Goal: Transaction & Acquisition: Purchase product/service

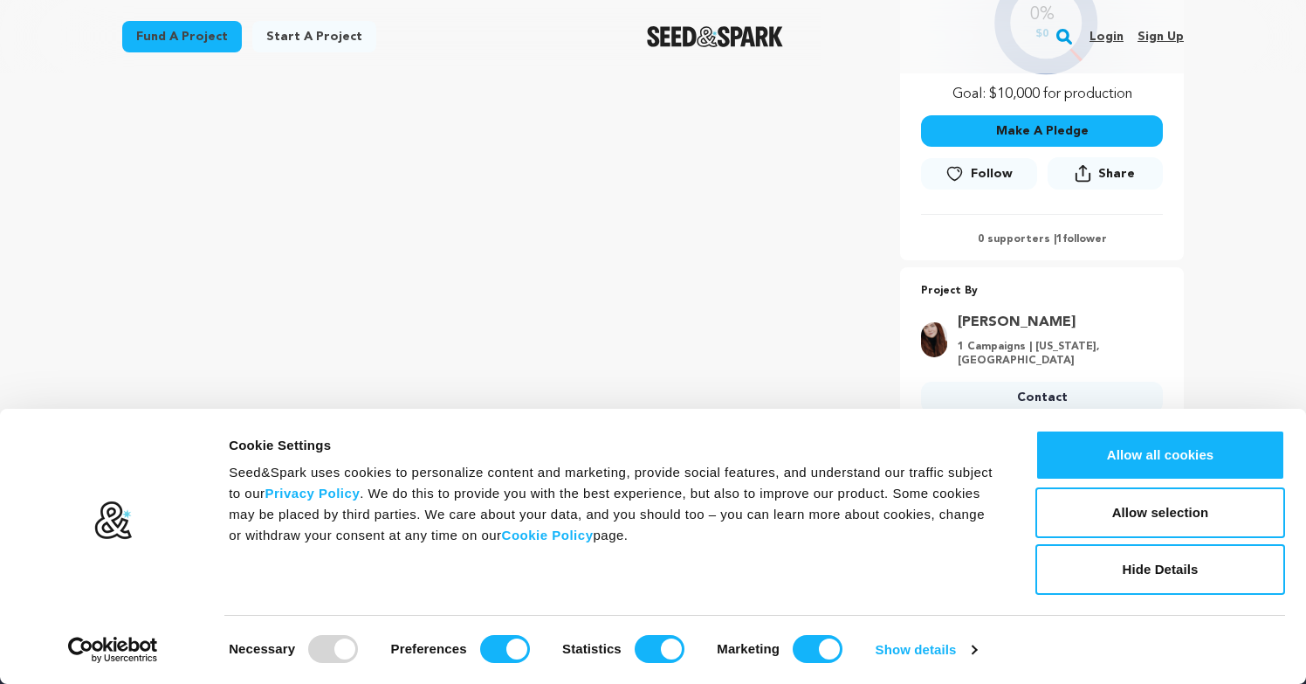
scroll to position [462, 0]
click at [1260, 272] on main "Fund a project Start a project Search Login Sign up Start a project" at bounding box center [653, 324] width 1306 height 1573
click at [1134, 574] on button "Hide Details" at bounding box center [1161, 569] width 250 height 51
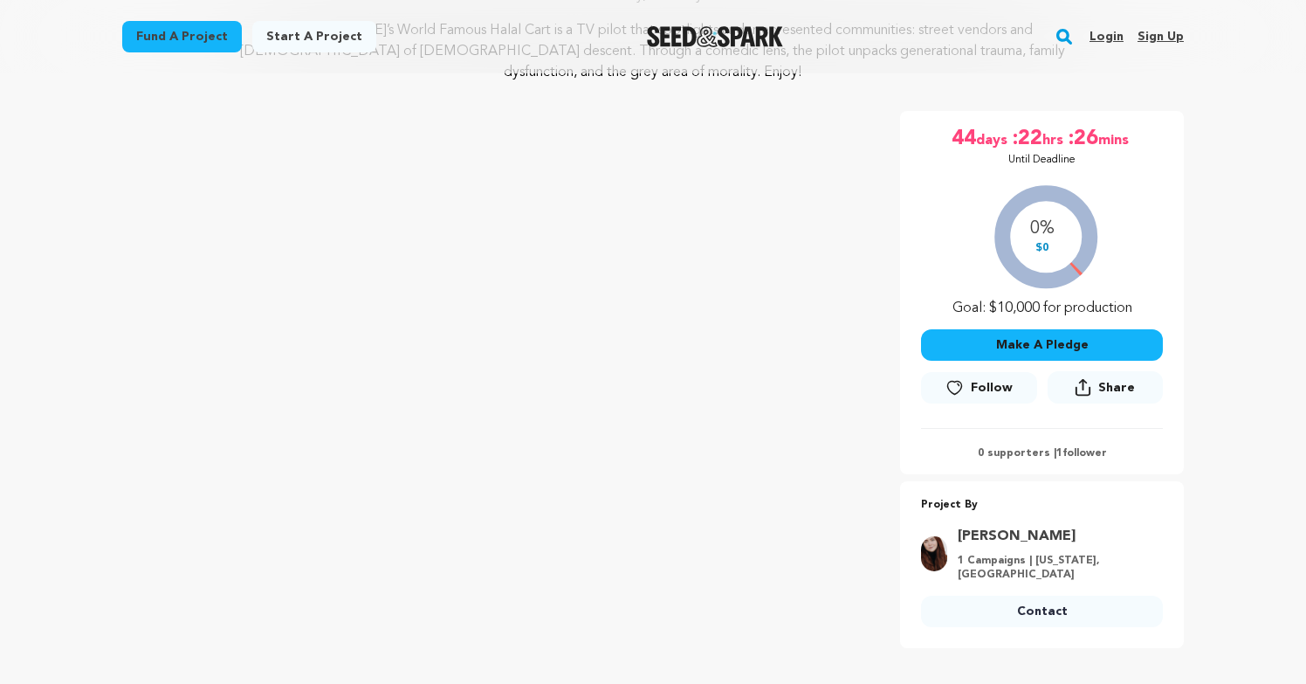
scroll to position [237, 0]
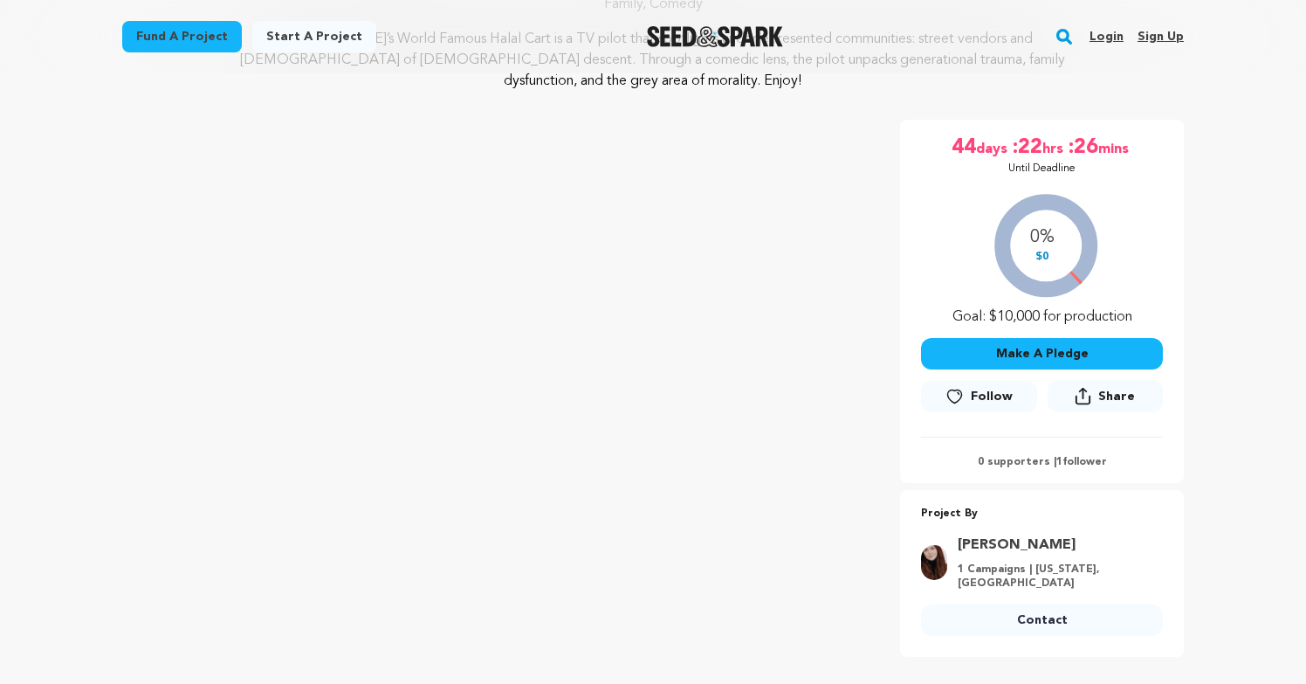
click at [1020, 338] on button "Make A Pledge" at bounding box center [1042, 353] width 242 height 31
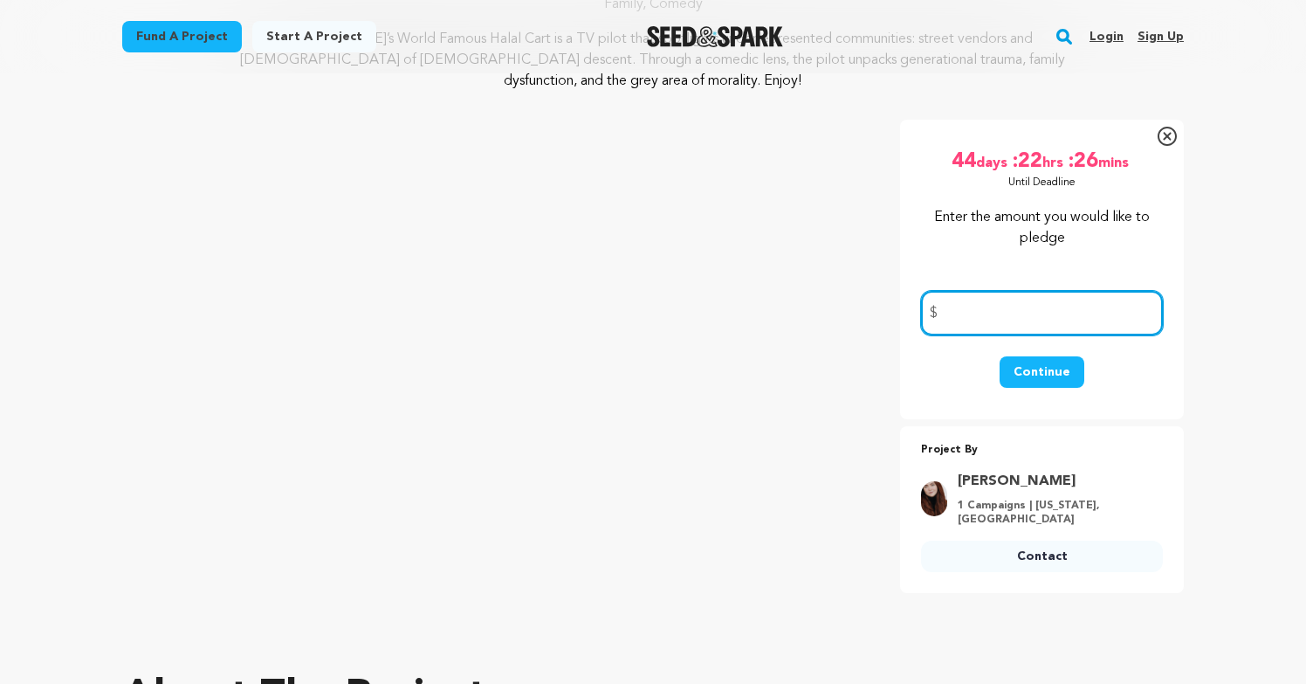
click at [1042, 304] on input "number" at bounding box center [1042, 313] width 242 height 45
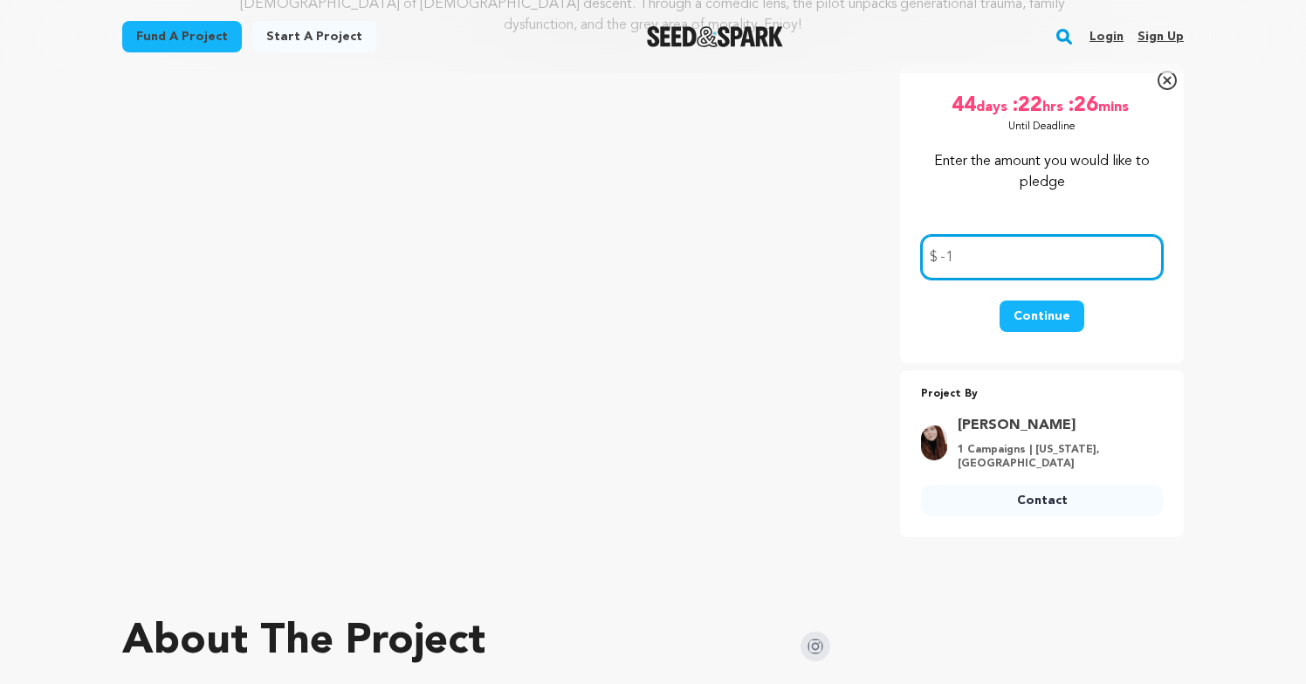
type input "0"
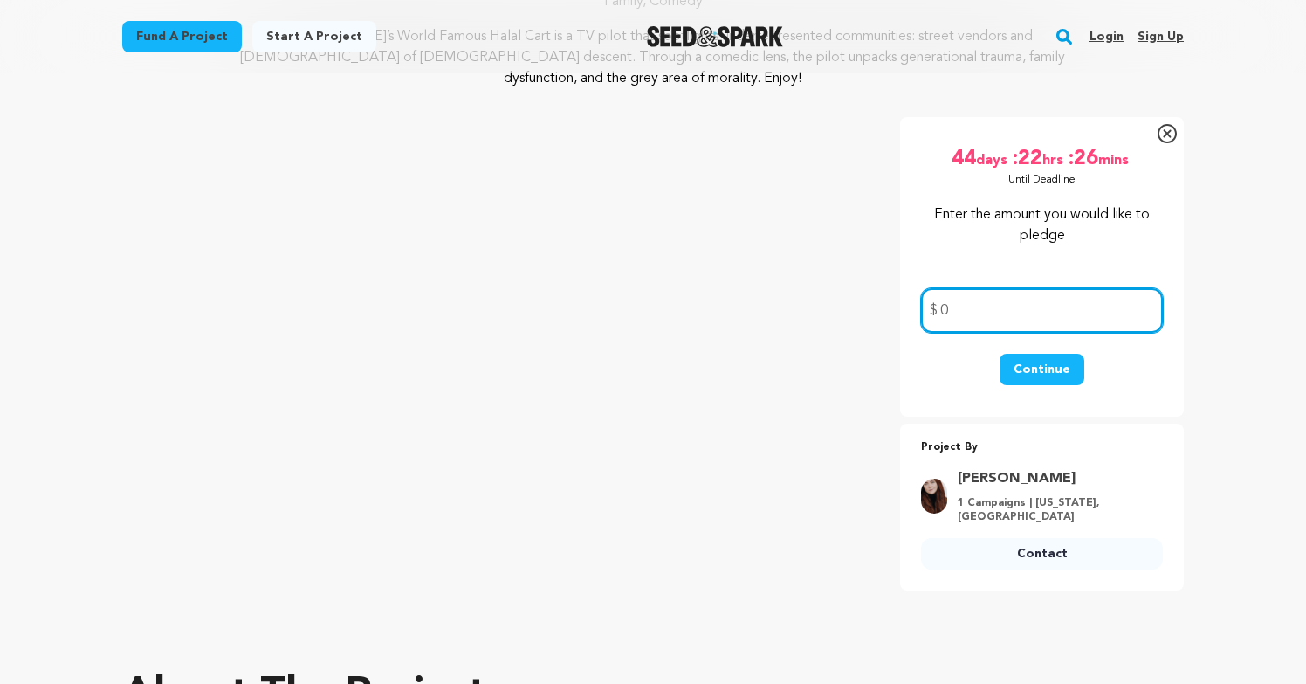
scroll to position [219, 0]
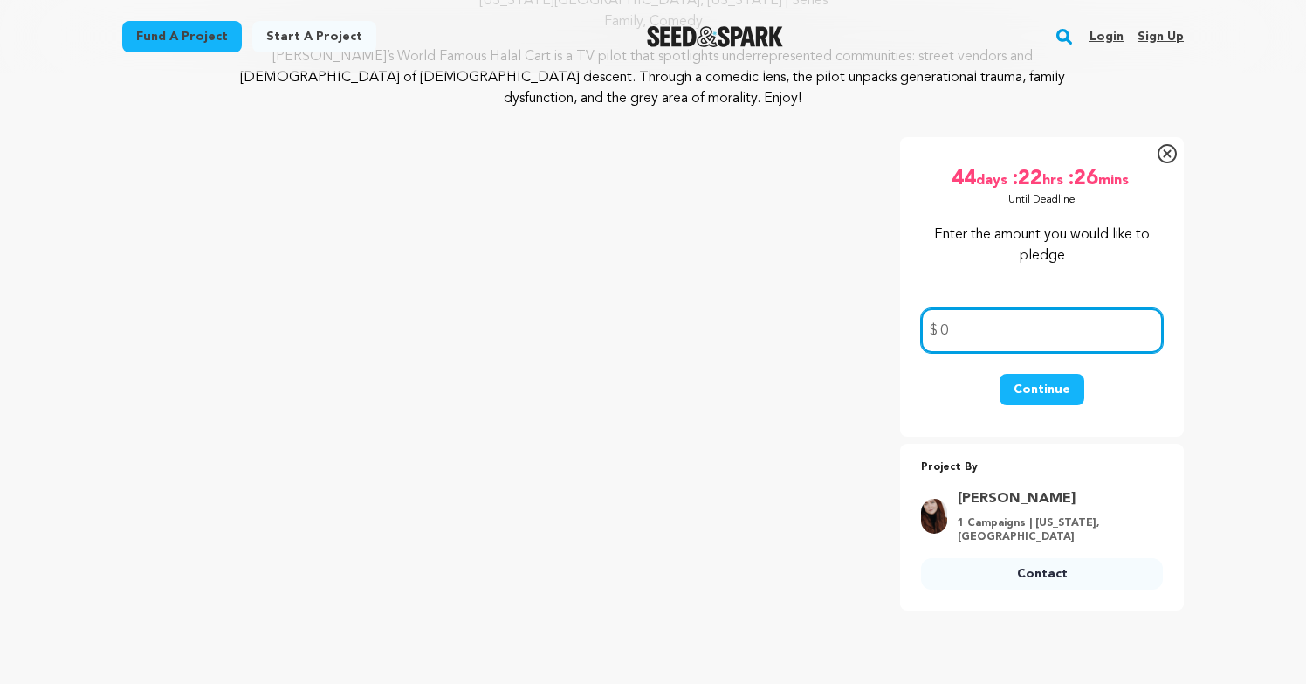
click at [1007, 309] on input "0" at bounding box center [1042, 330] width 242 height 45
type input "10"
click at [1011, 374] on button "Continue" at bounding box center [1042, 389] width 85 height 31
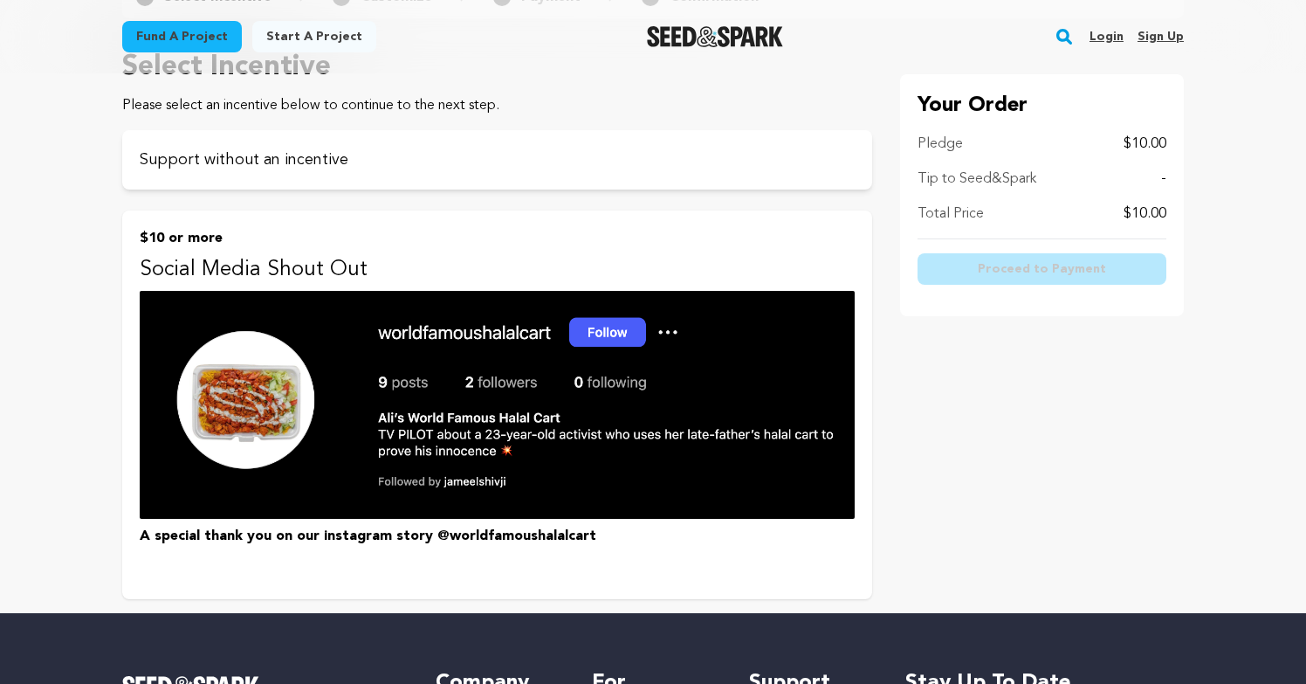
scroll to position [265, 0]
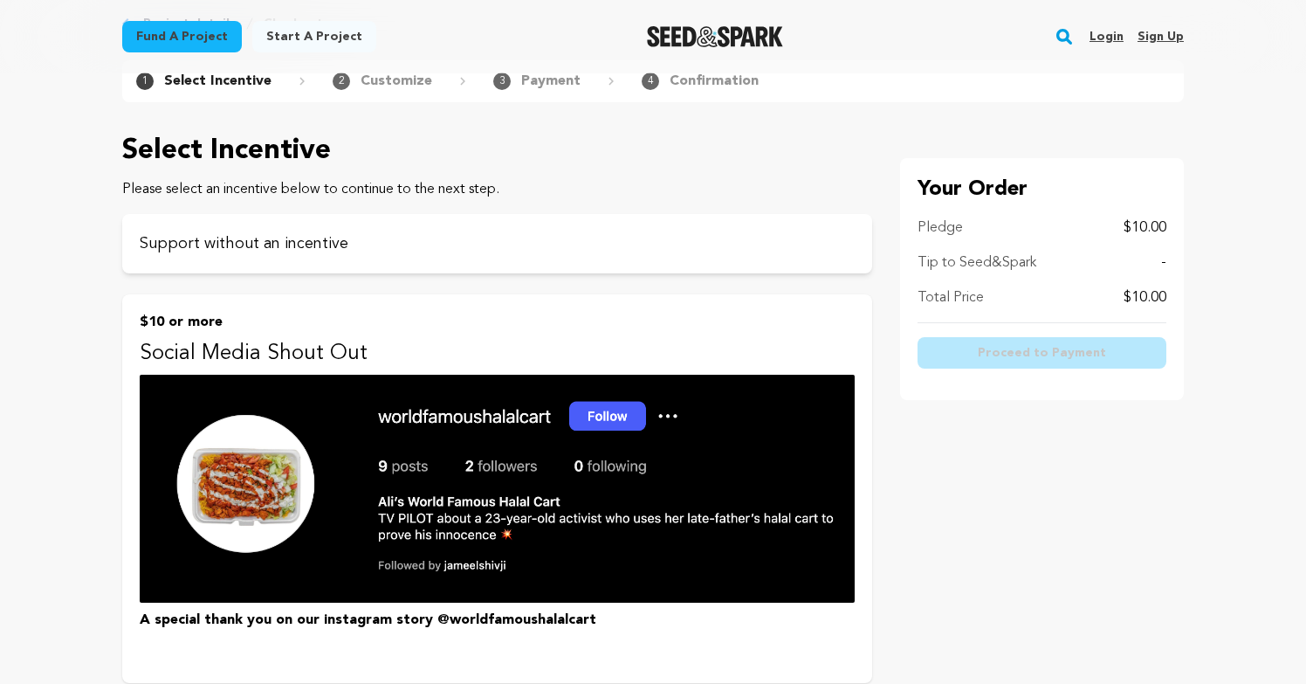
click at [273, 325] on p "$10 or more" at bounding box center [497, 322] width 715 height 21
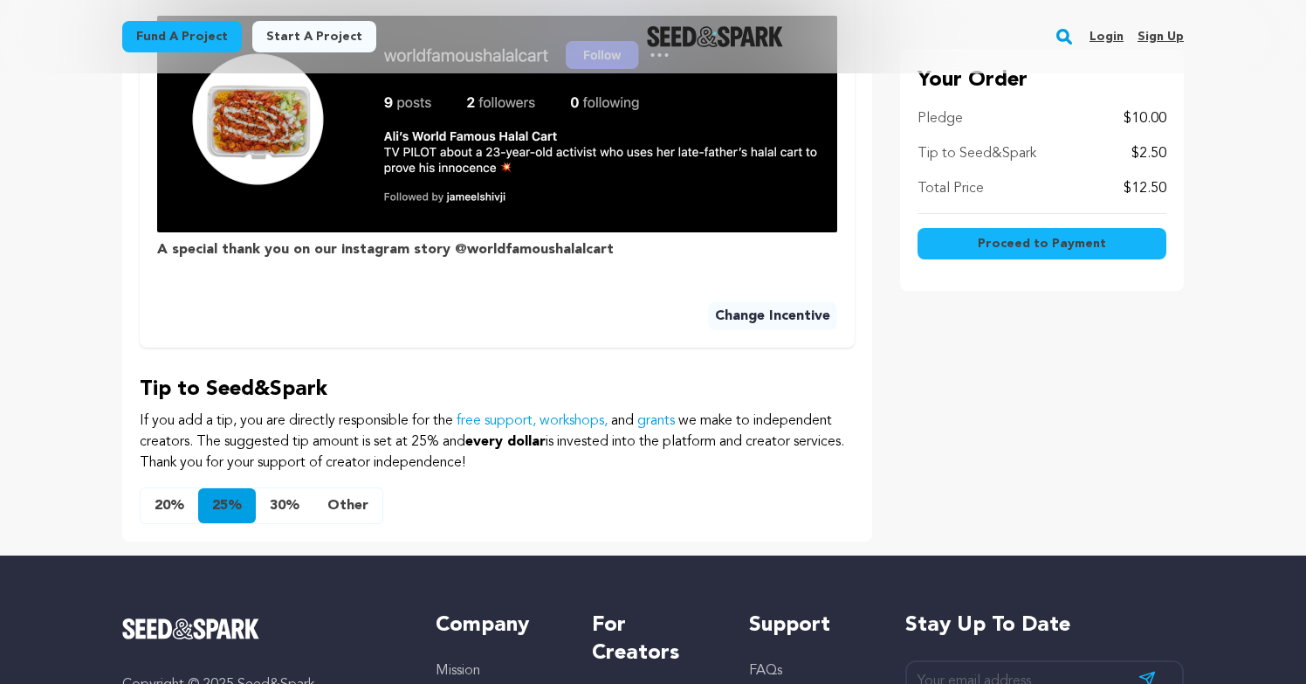
scroll to position [733, 0]
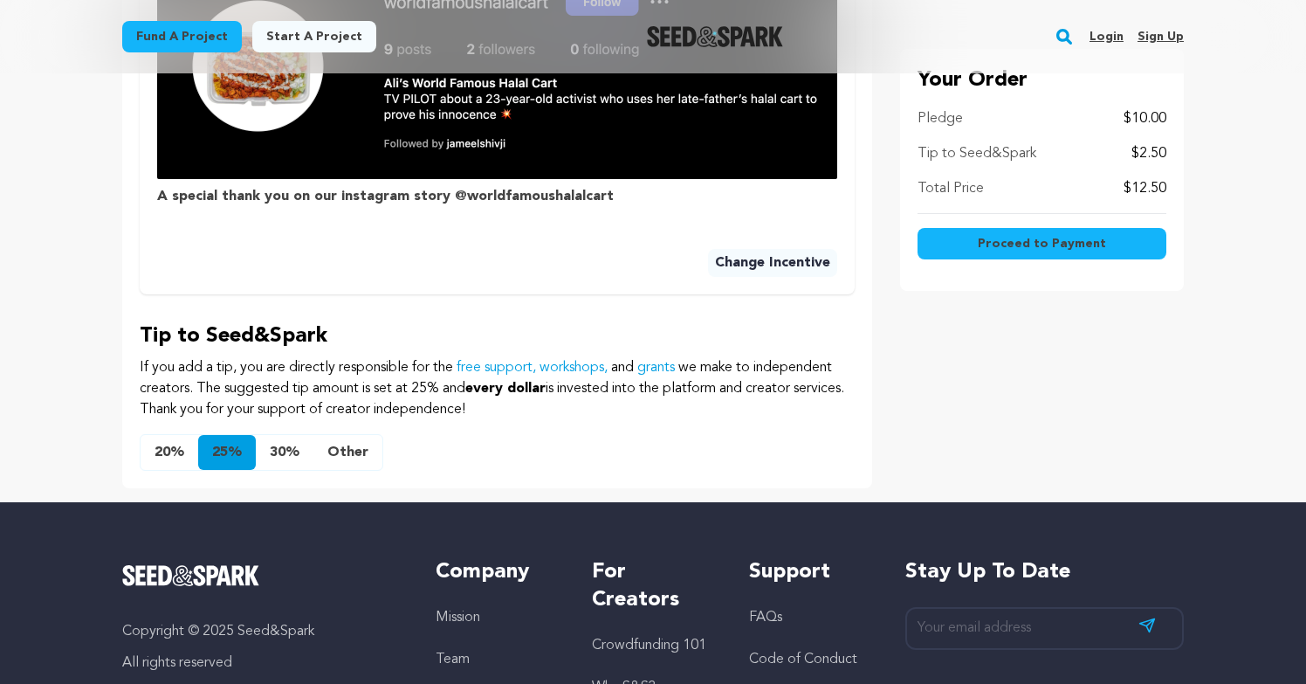
click at [348, 451] on button "Other" at bounding box center [347, 452] width 69 height 35
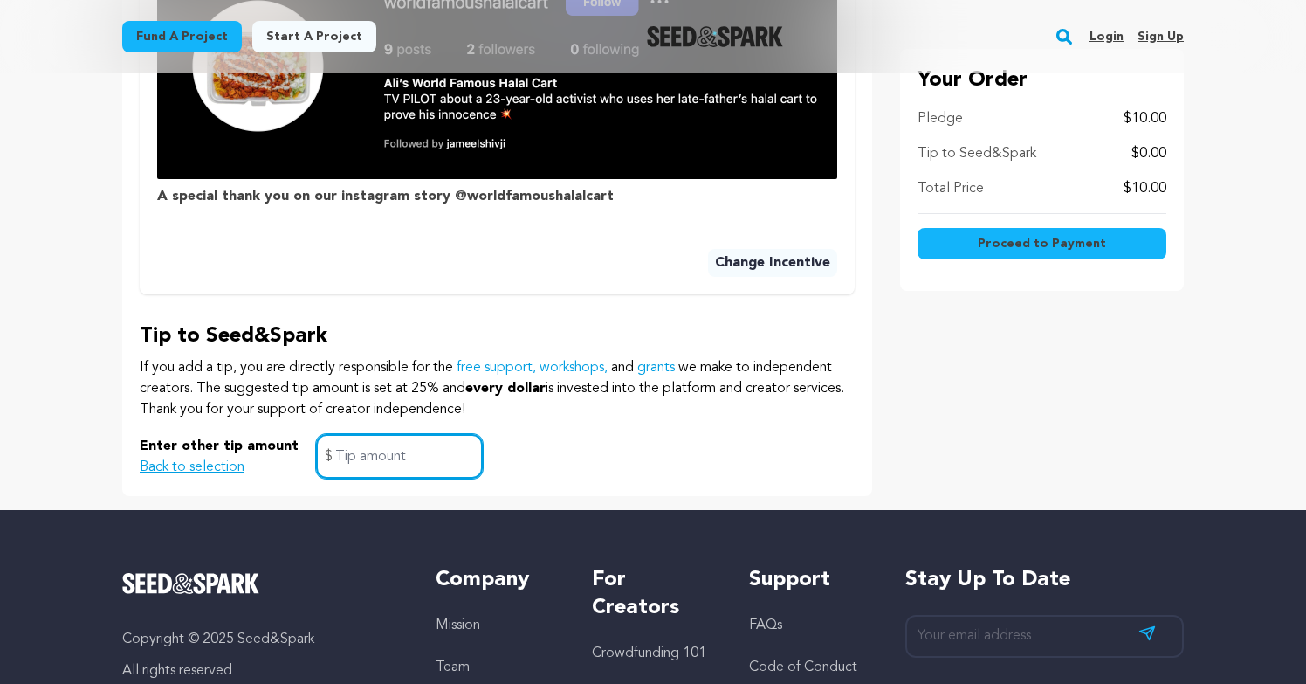
click at [382, 459] on input "text" at bounding box center [399, 456] width 167 height 45
type input "0"
click at [1013, 387] on div "Your Order Pledge $10.00 Tip to Seed&Spark $0.00 Total Price $10.00 Proceed to …" at bounding box center [1042, 7] width 284 height 977
click at [1027, 252] on button "Proceed to Payment" at bounding box center [1042, 243] width 249 height 31
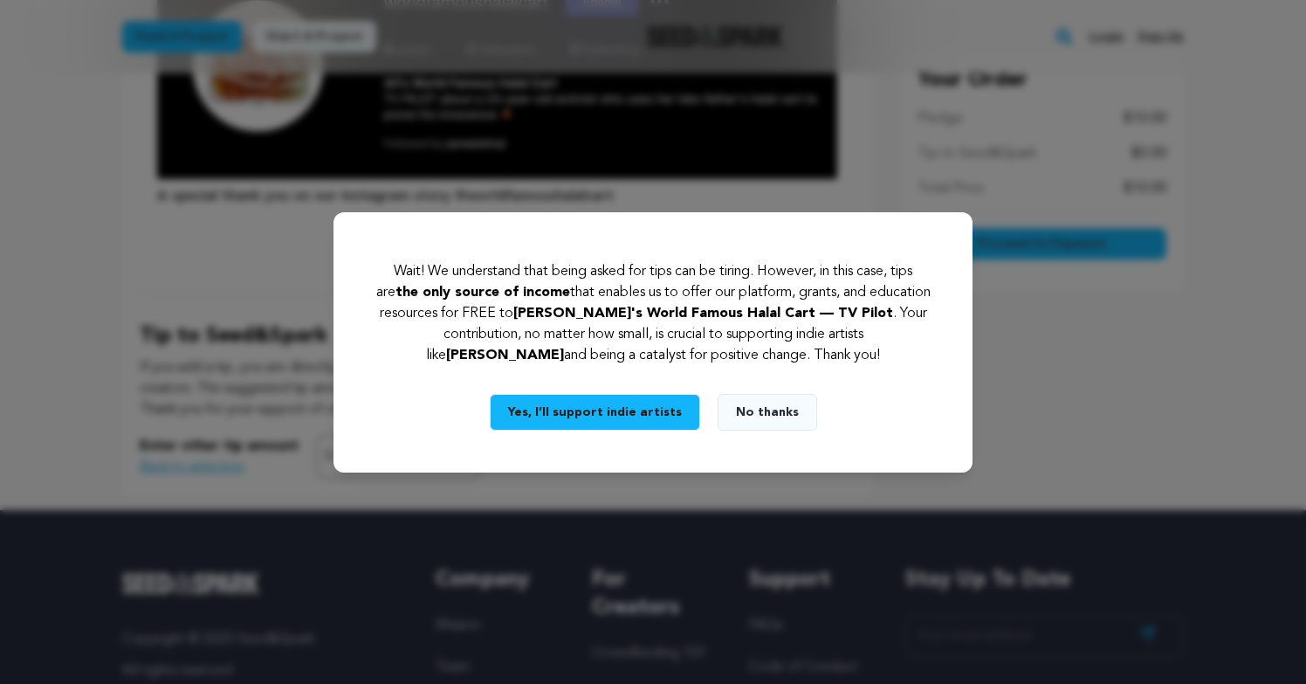
click at [656, 403] on button "Yes, I’ll support indie artists" at bounding box center [595, 412] width 210 height 37
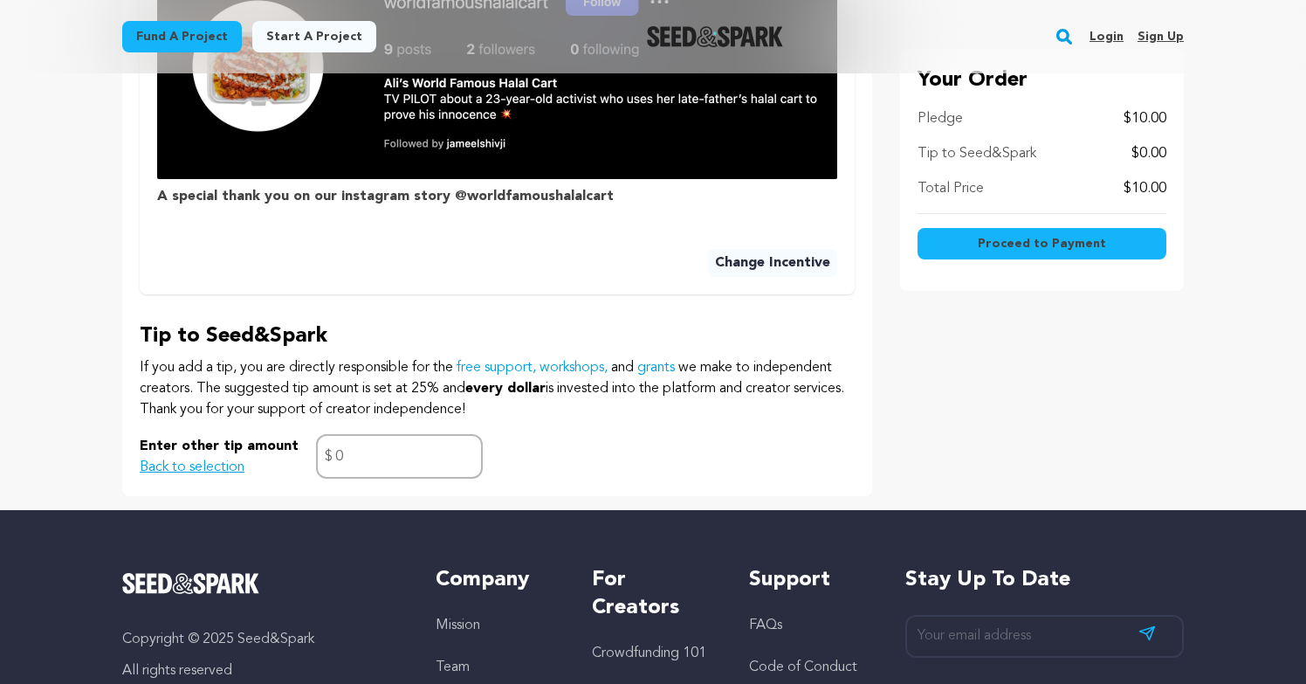
click at [960, 253] on button "Proceed to Payment" at bounding box center [1042, 243] width 249 height 31
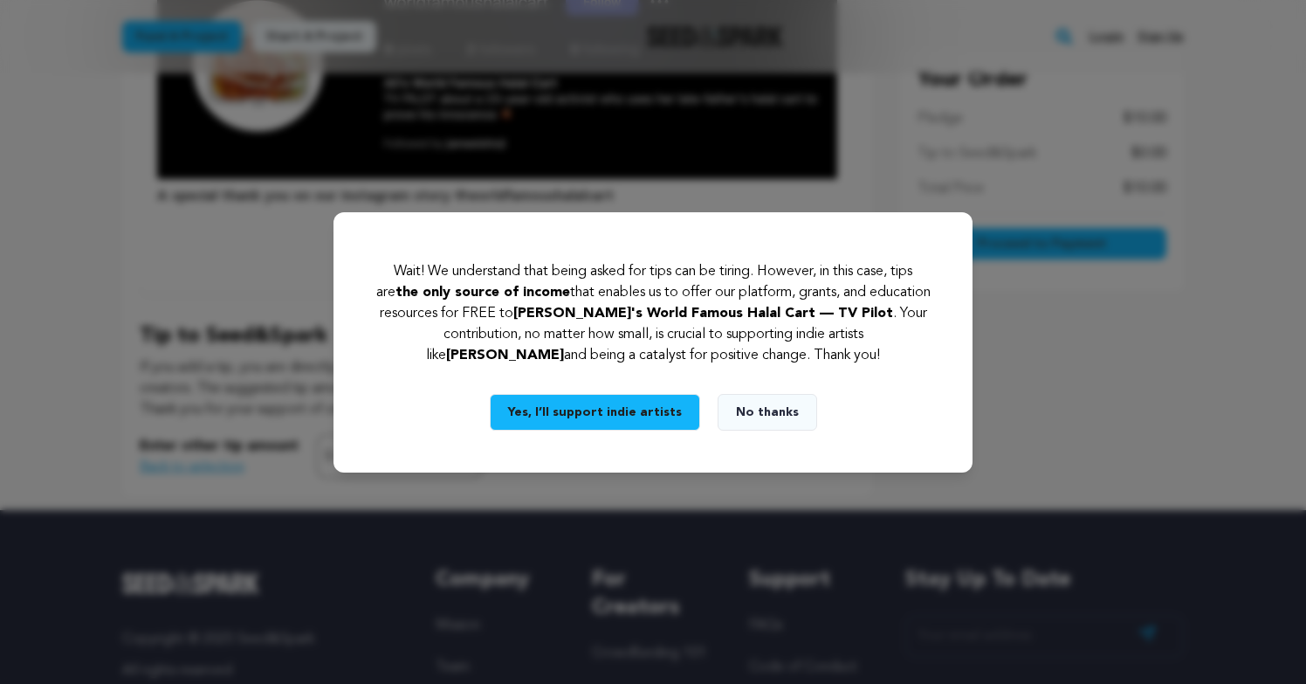
click at [780, 426] on button "No thanks" at bounding box center [768, 412] width 100 height 37
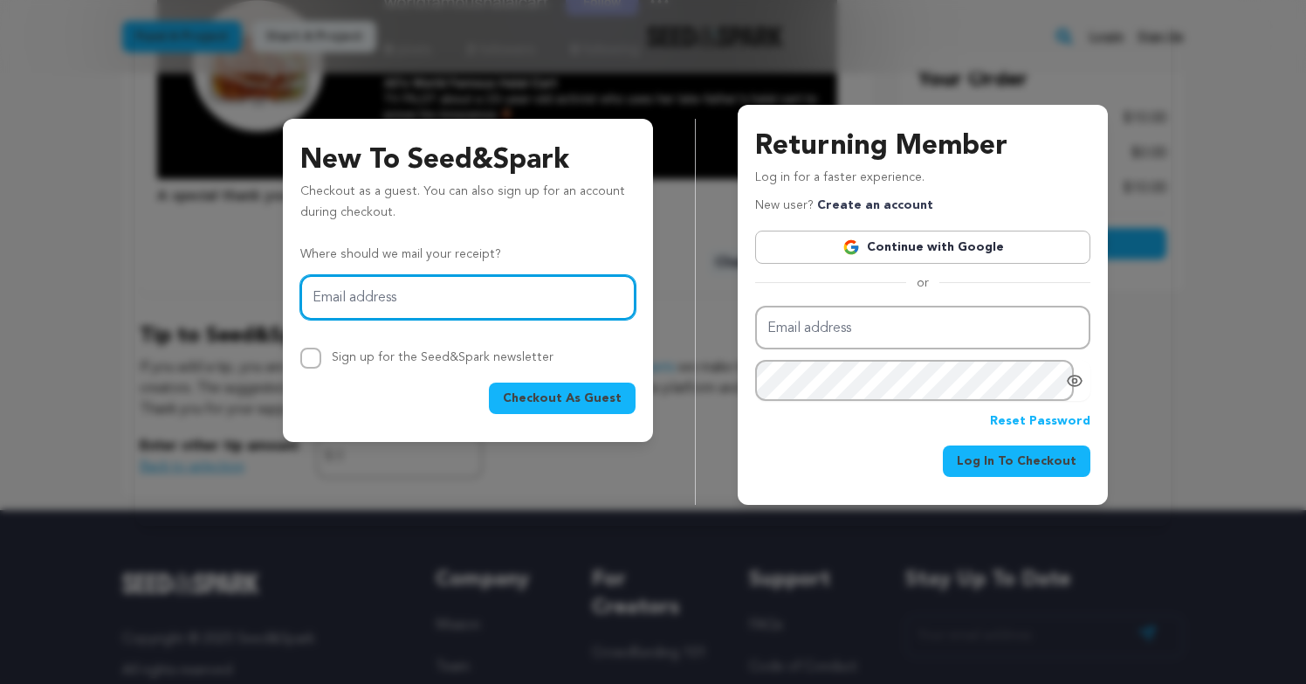
click at [506, 312] on input "Email address" at bounding box center [467, 297] width 335 height 45
type input "[PERSON_NAME][EMAIL_ADDRESS][PERSON_NAME][DOMAIN_NAME]"
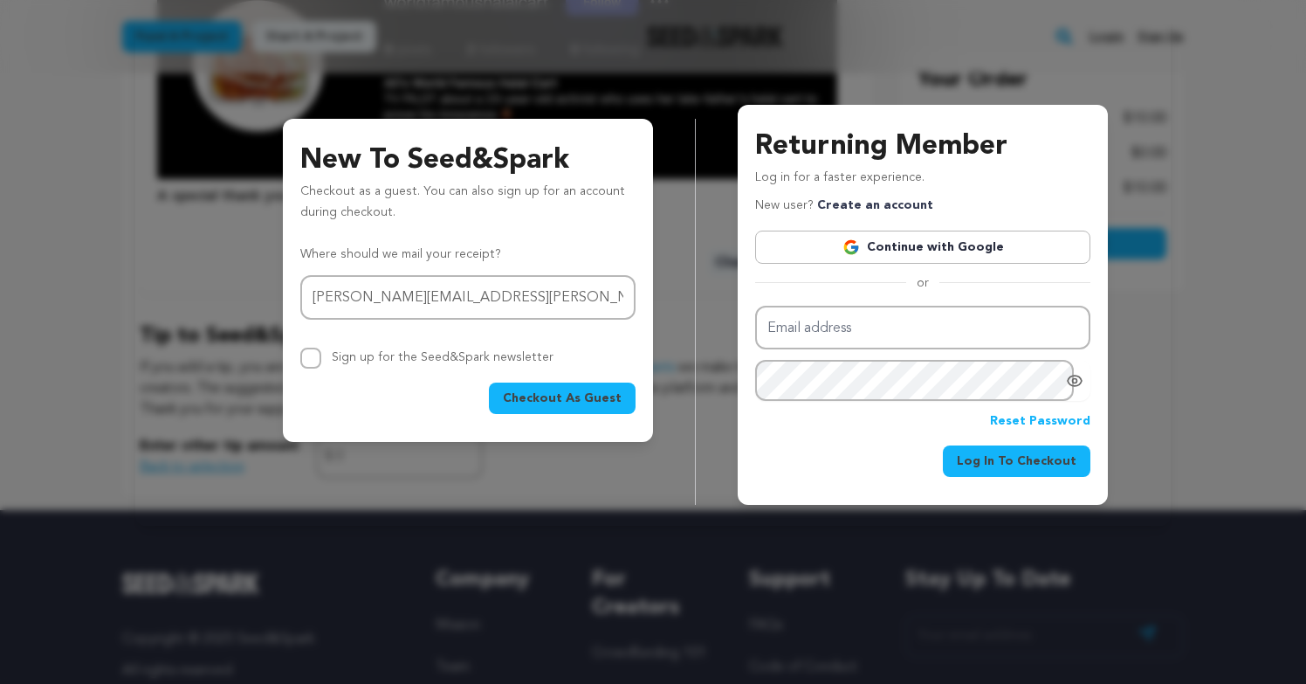
click at [839, 201] on link "Create an account" at bounding box center [875, 205] width 116 height 12
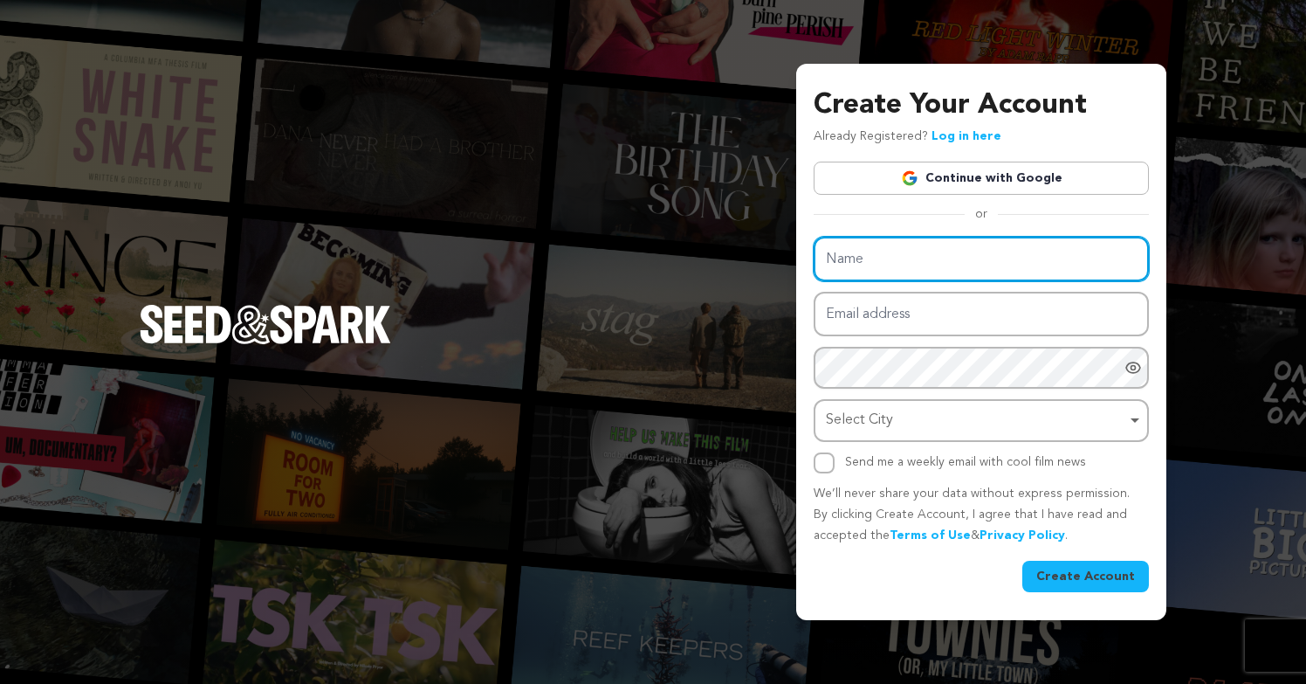
click at [873, 255] on input "Name" at bounding box center [981, 259] width 335 height 45
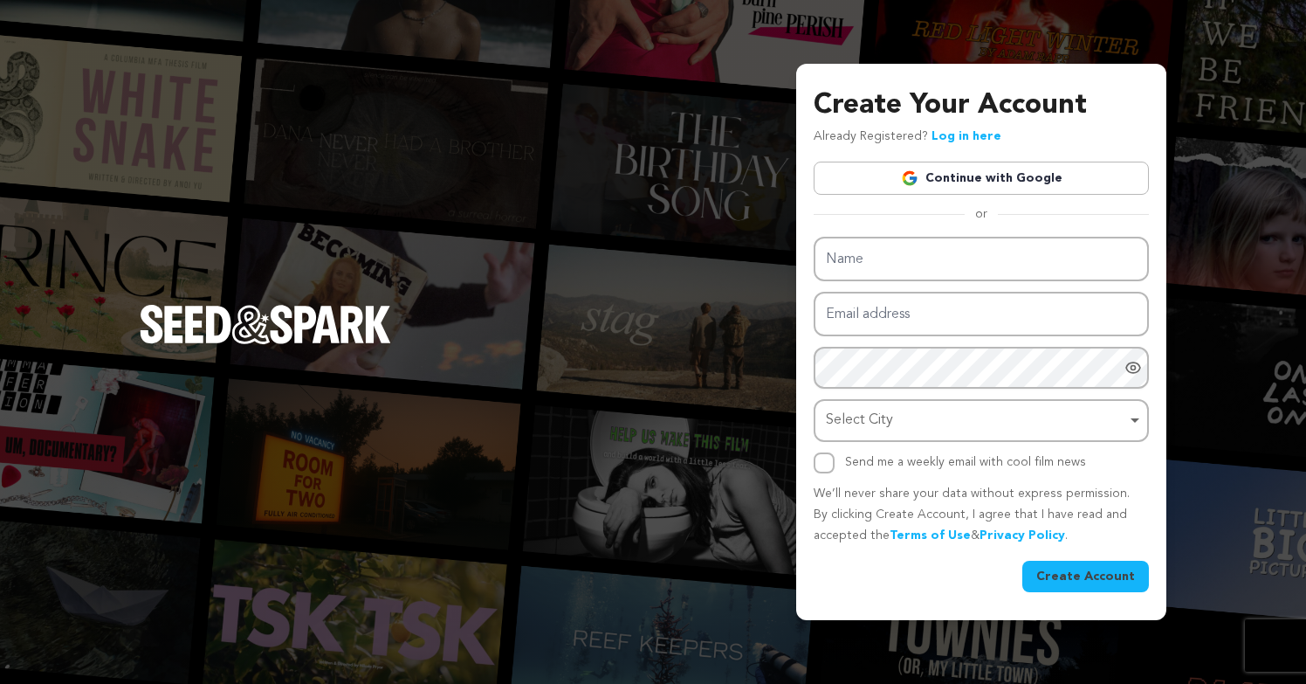
click at [986, 182] on link "Continue with Google" at bounding box center [981, 178] width 335 height 33
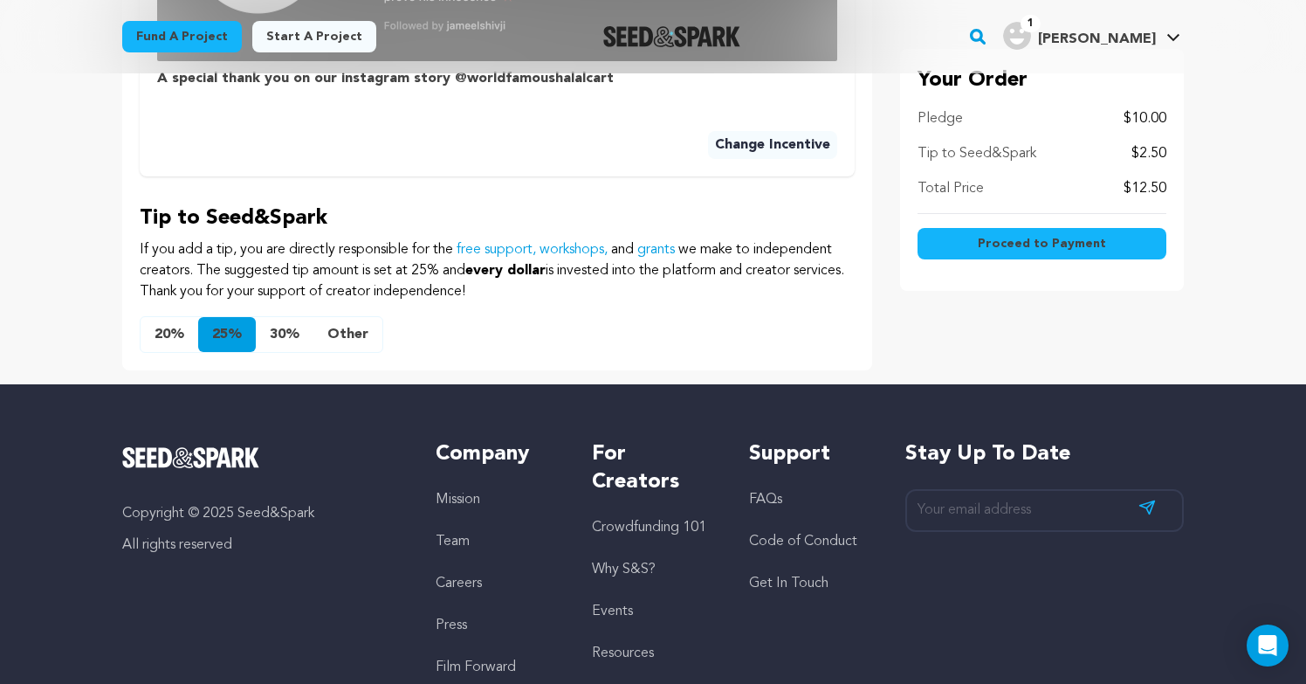
scroll to position [768, 0]
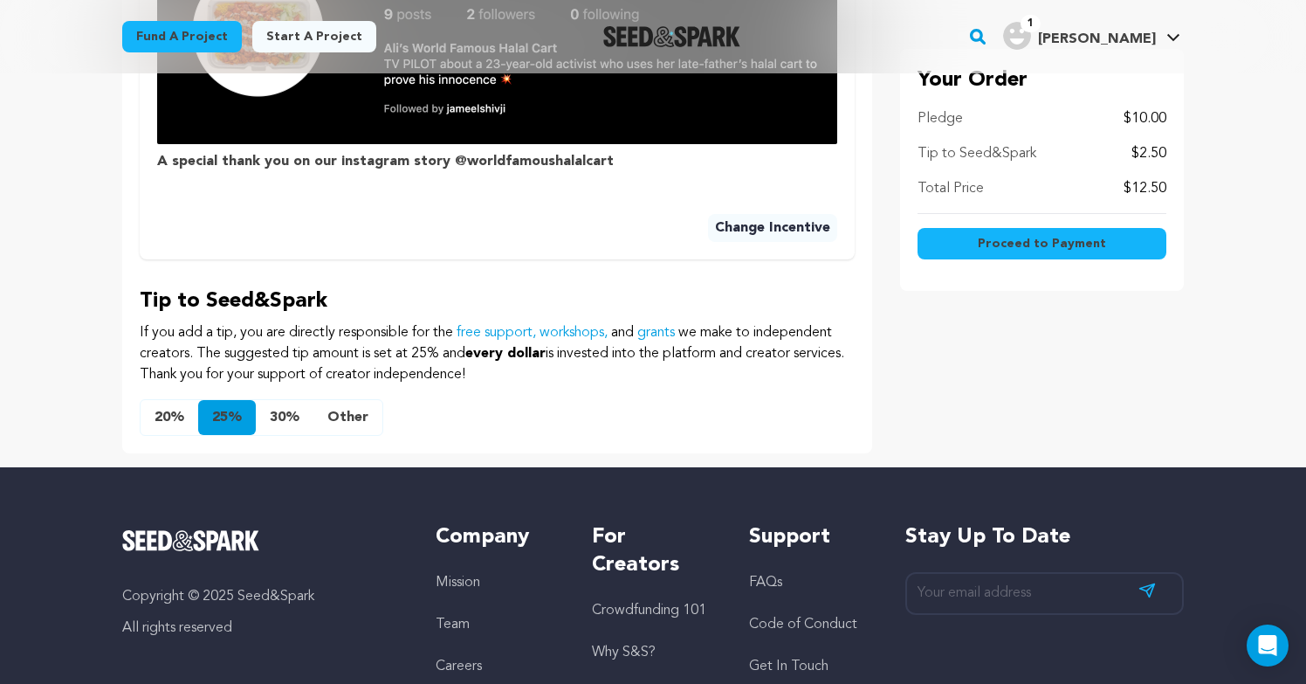
click at [355, 403] on button "Other" at bounding box center [347, 417] width 69 height 35
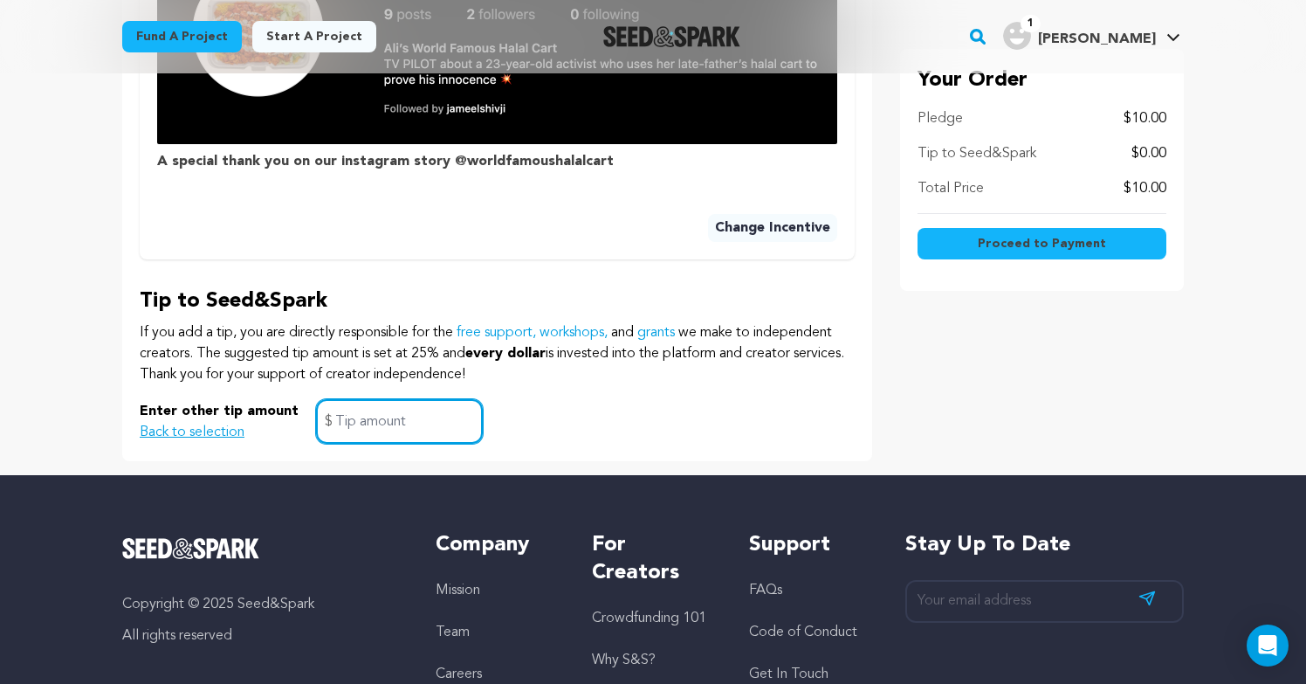
click at [368, 424] on input "text" at bounding box center [399, 421] width 167 height 45
type input "0"
click at [768, 382] on p "If you add a tip, you are directly responsible for the free support, workshops,…" at bounding box center [497, 353] width 715 height 63
click at [1078, 244] on span "Proceed to Payment" at bounding box center [1042, 243] width 128 height 17
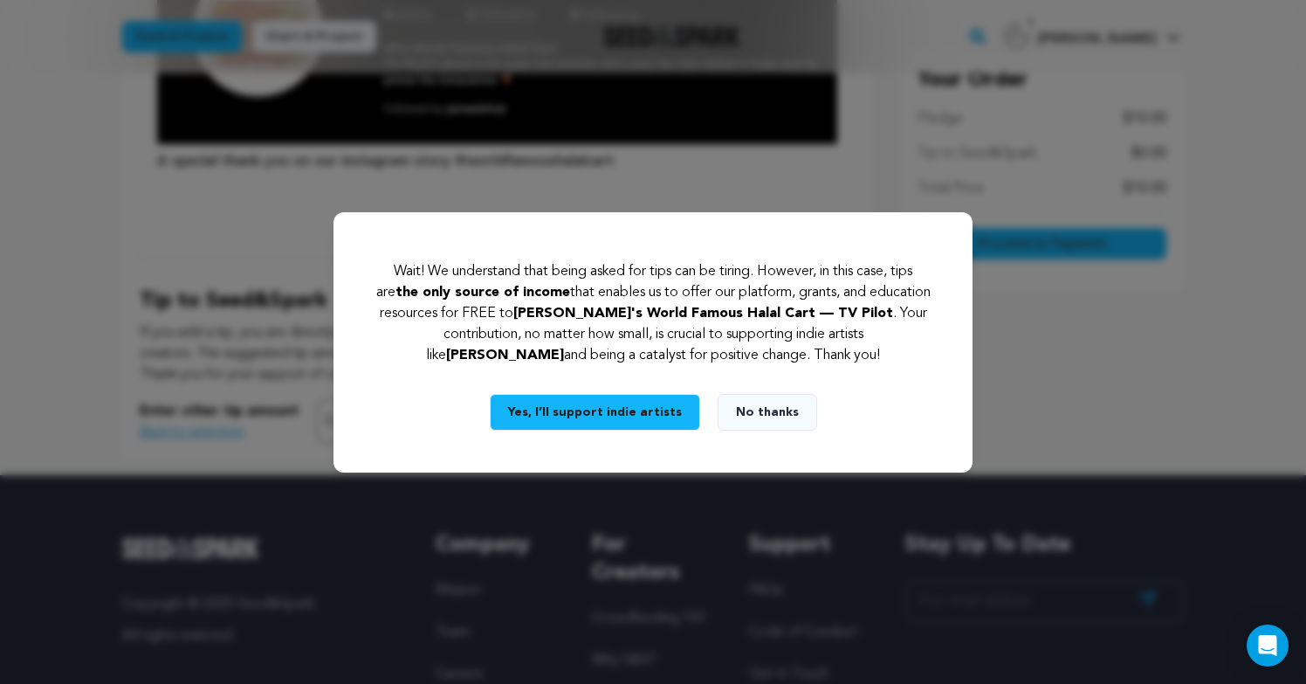
click at [789, 409] on button "No thanks" at bounding box center [768, 412] width 100 height 37
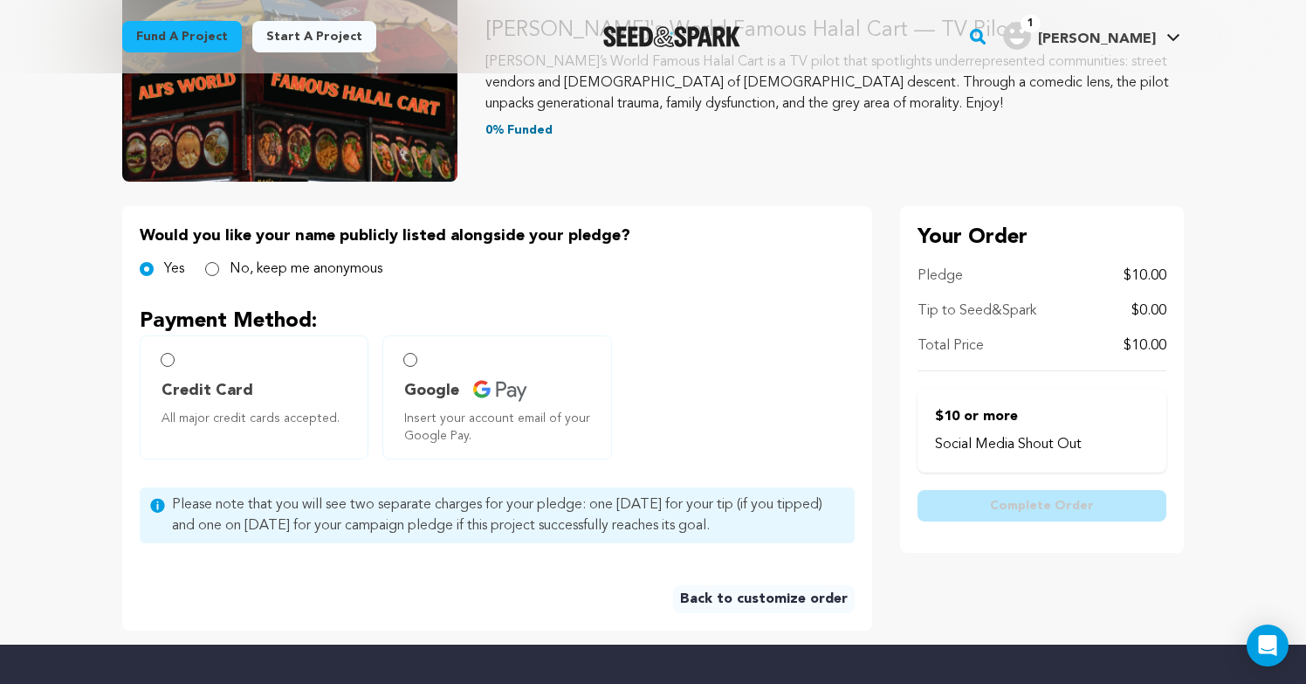
scroll to position [244, 0]
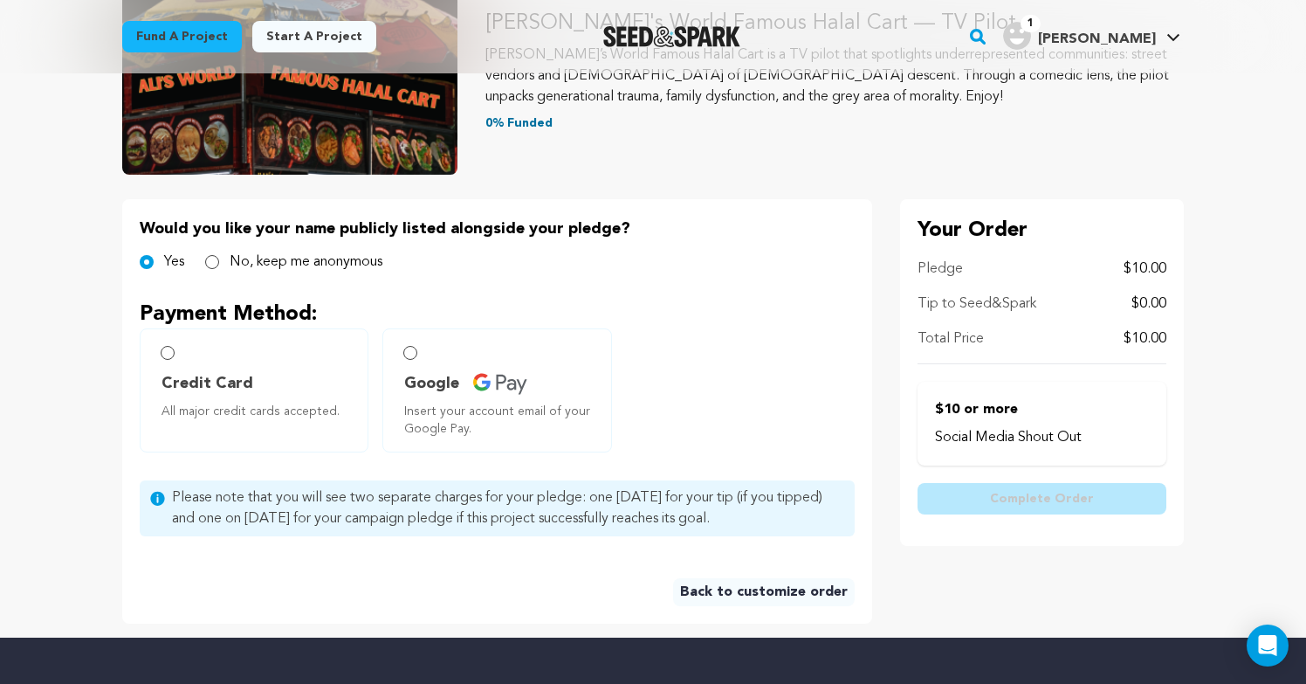
click at [293, 388] on span "Credit Card" at bounding box center [258, 383] width 192 height 24
radio input "true"
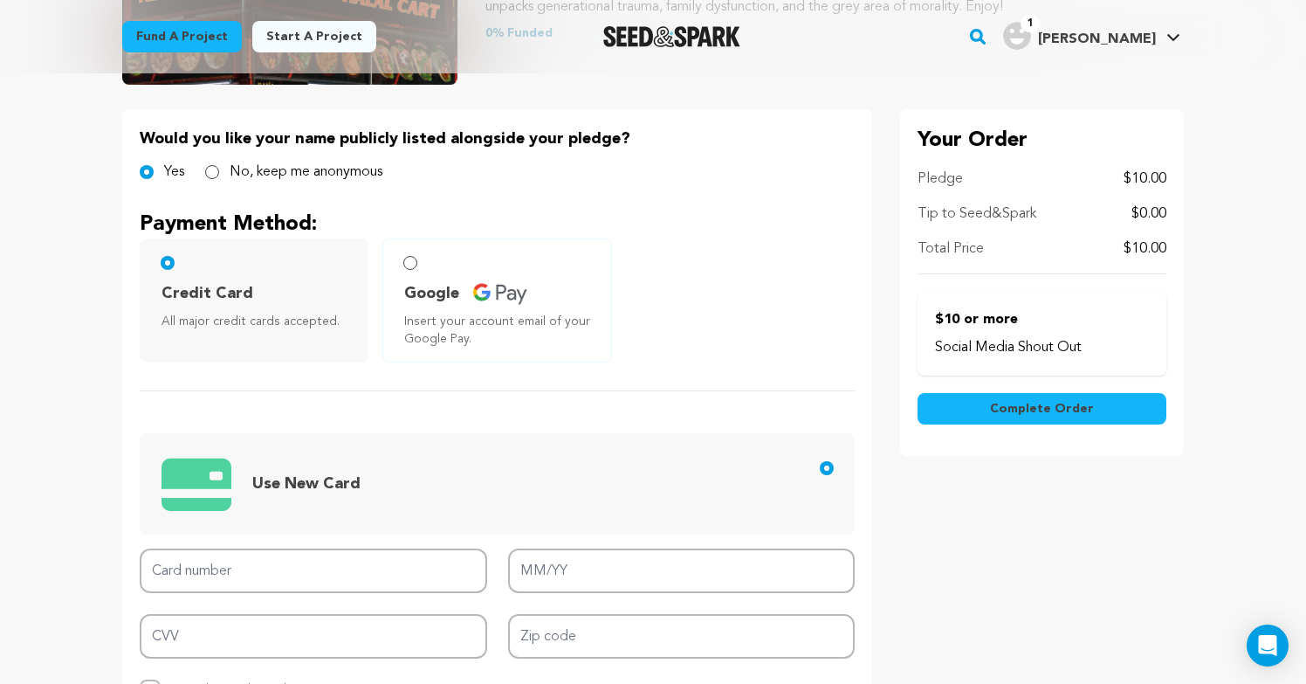
scroll to position [585, 0]
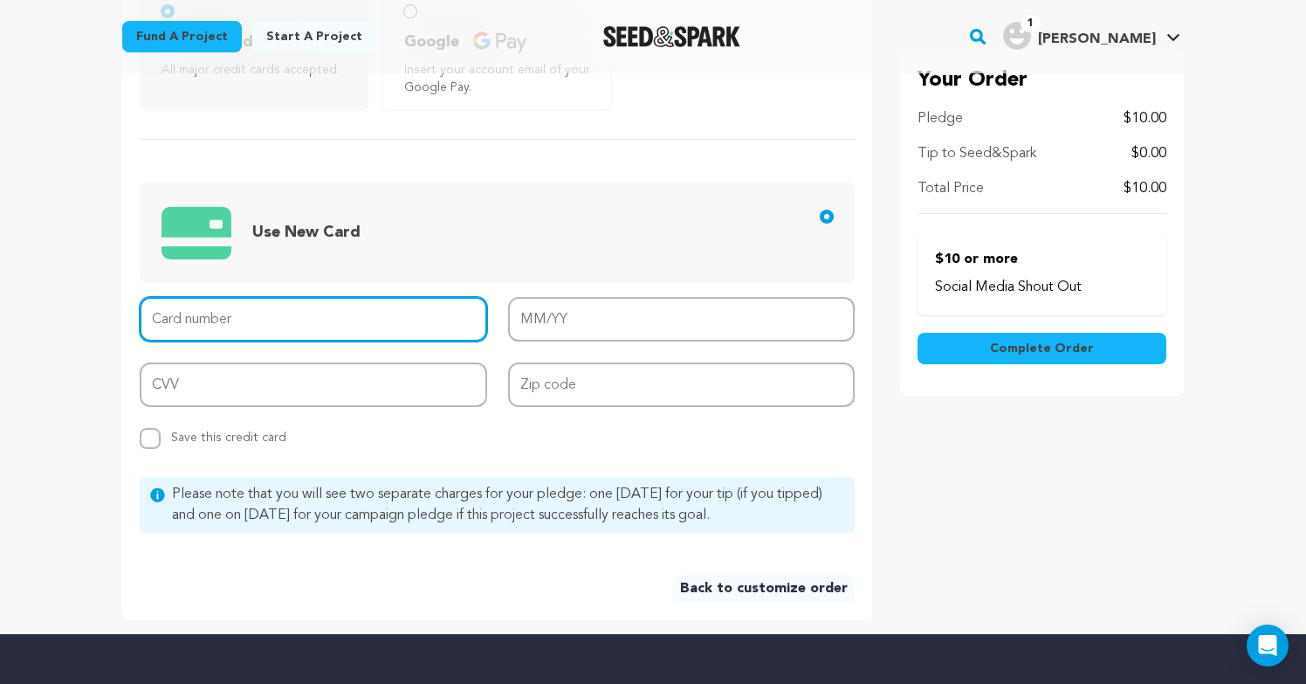
click at [315, 321] on input "Card number" at bounding box center [314, 319] width 348 height 45
type input "4022 8200 1230 7523"
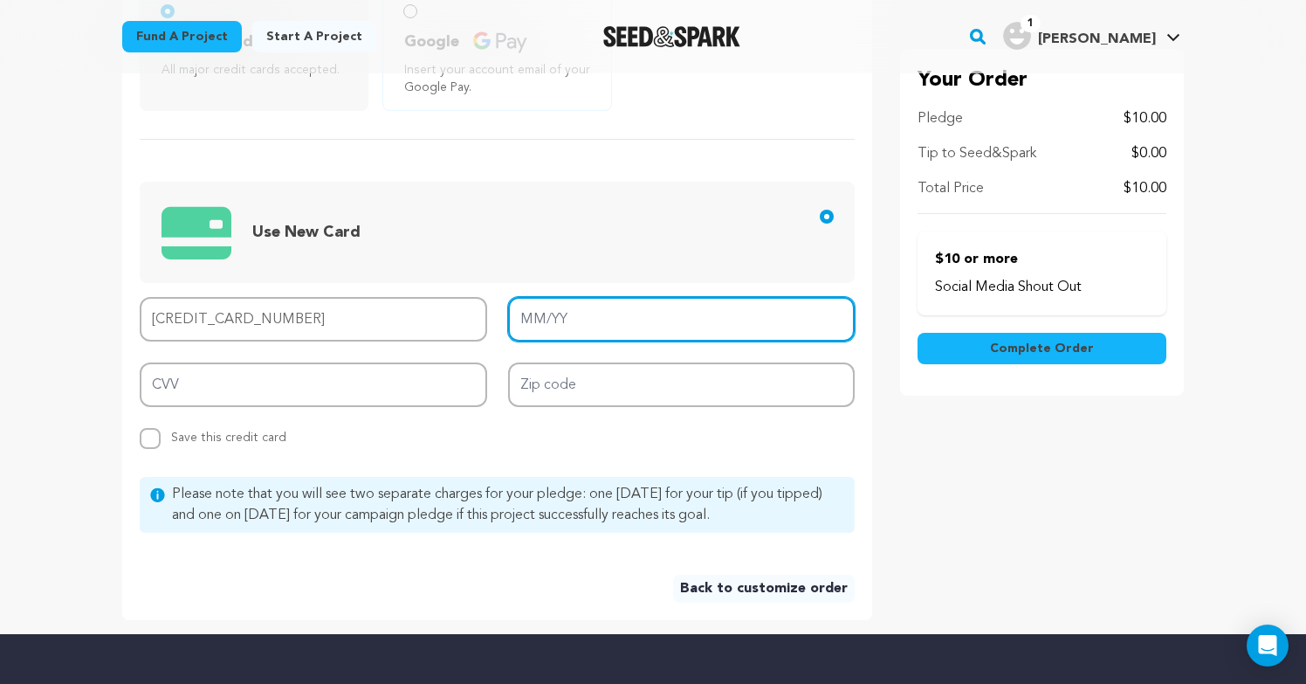
type input "09/26"
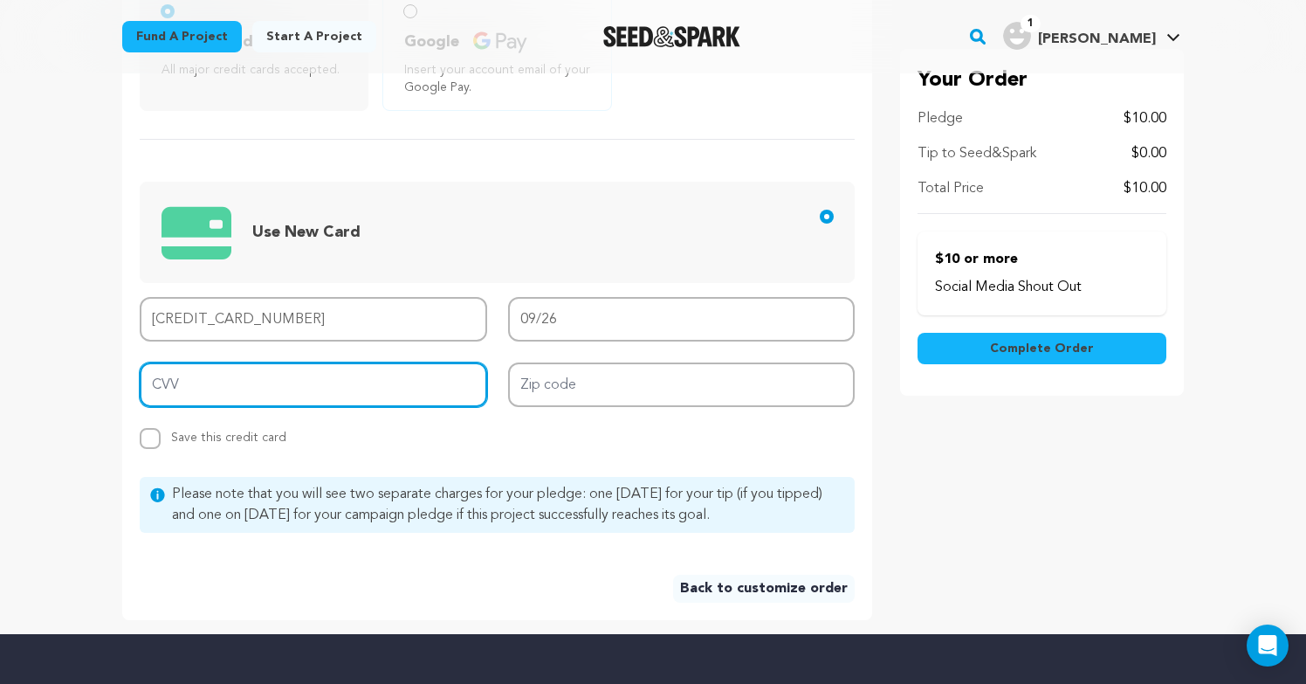
type input "052"
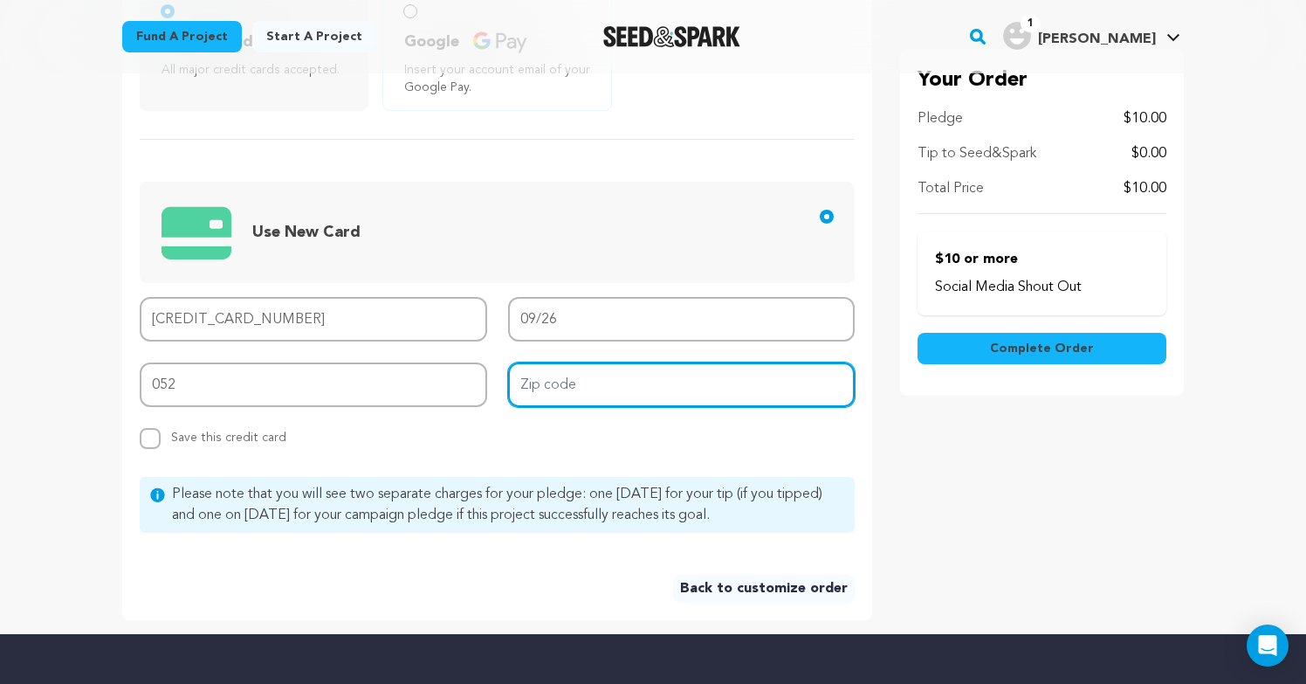
click at [592, 382] on input "Zip code" at bounding box center [682, 384] width 348 height 45
type input "07078"
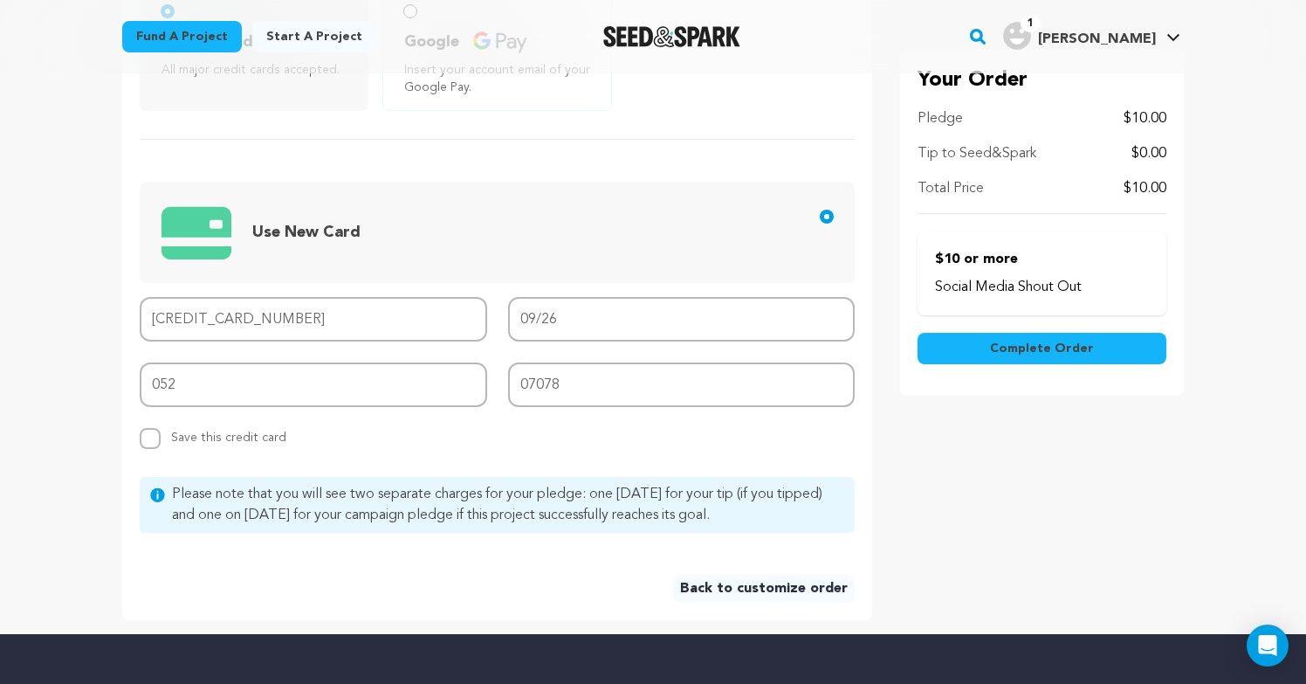
click at [1018, 507] on div "Your Order Pledge $10.00 Tip to Seed&Spark $0.00 Total Price $10.00 Social Medi…" at bounding box center [1042, 238] width 284 height 761
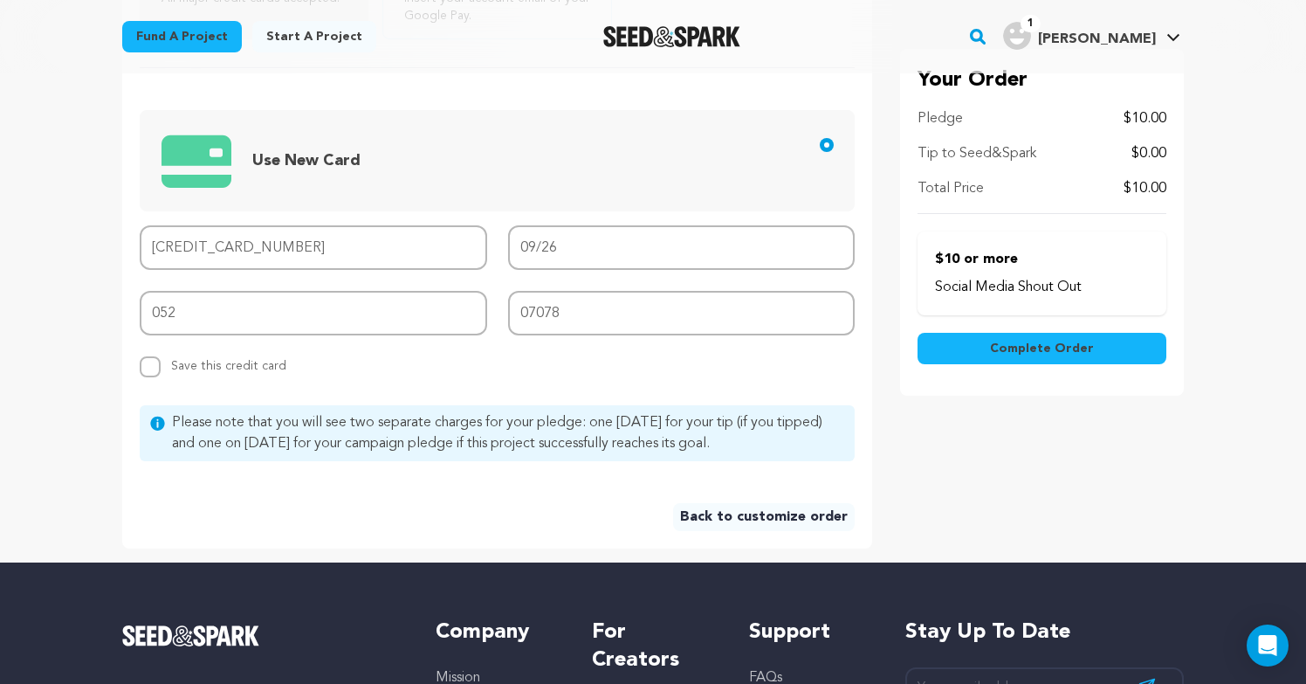
scroll to position [655, 0]
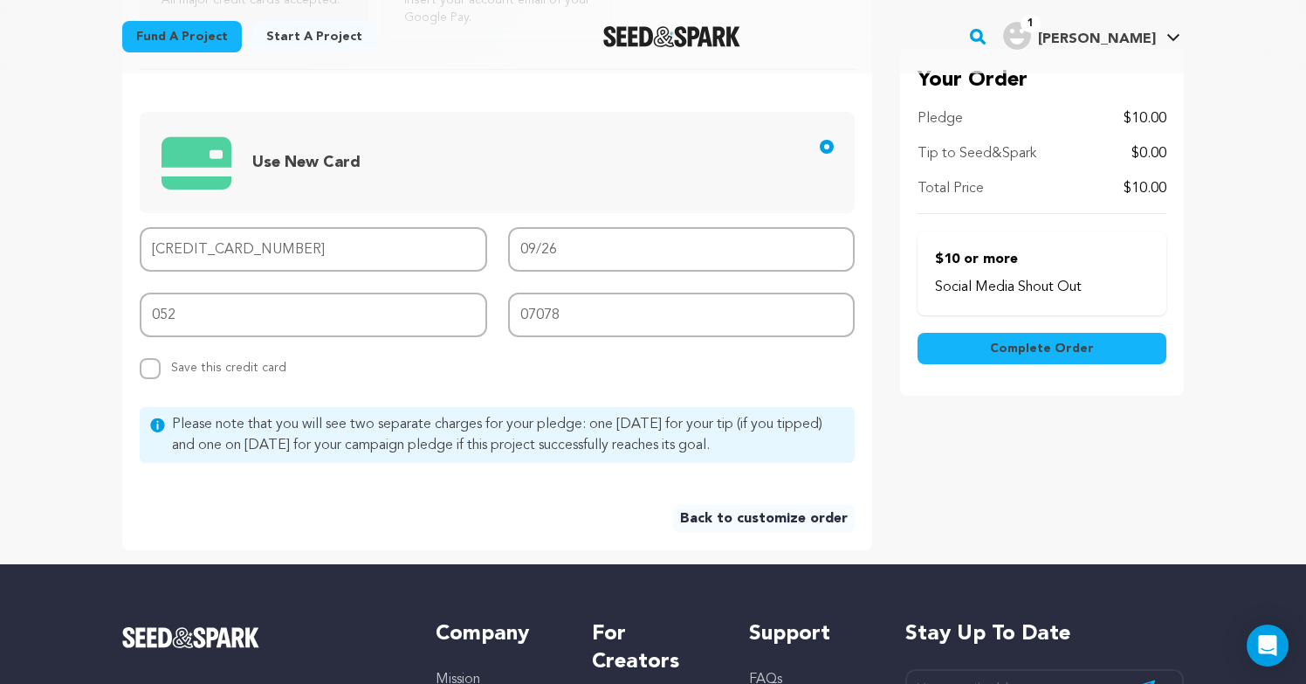
click at [1030, 358] on button "Complete Order" at bounding box center [1042, 348] width 249 height 31
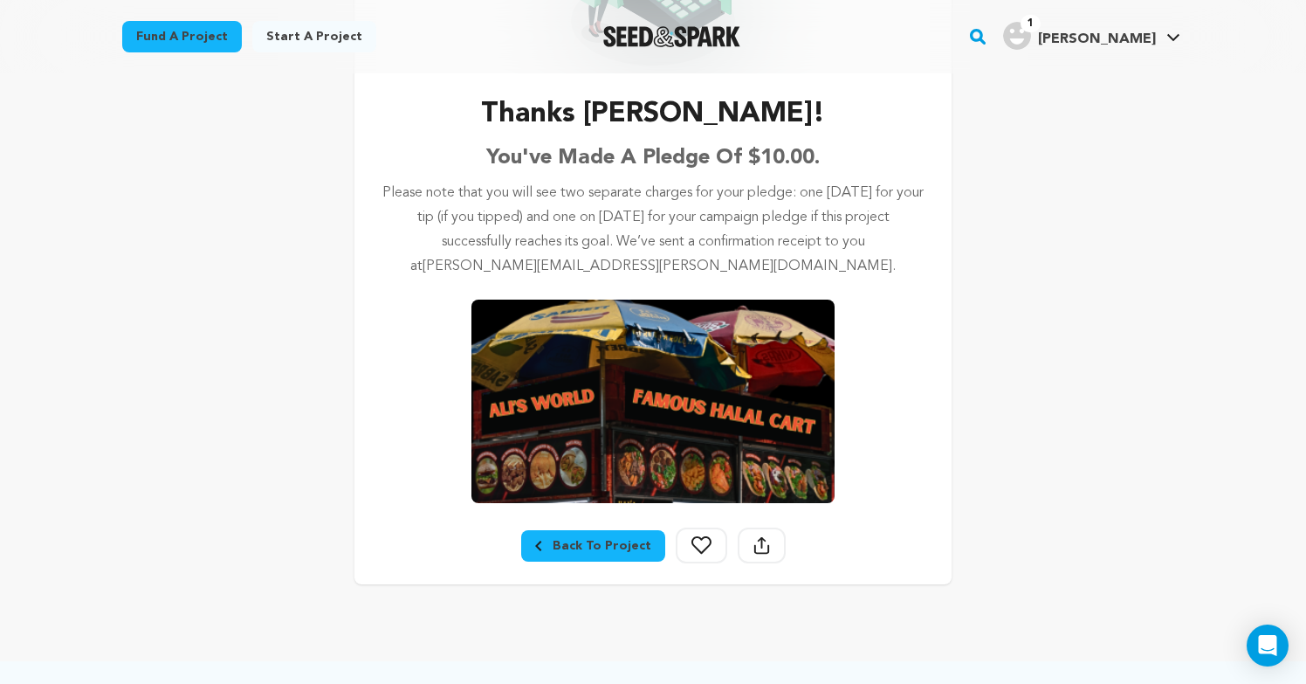
scroll to position [247, 0]
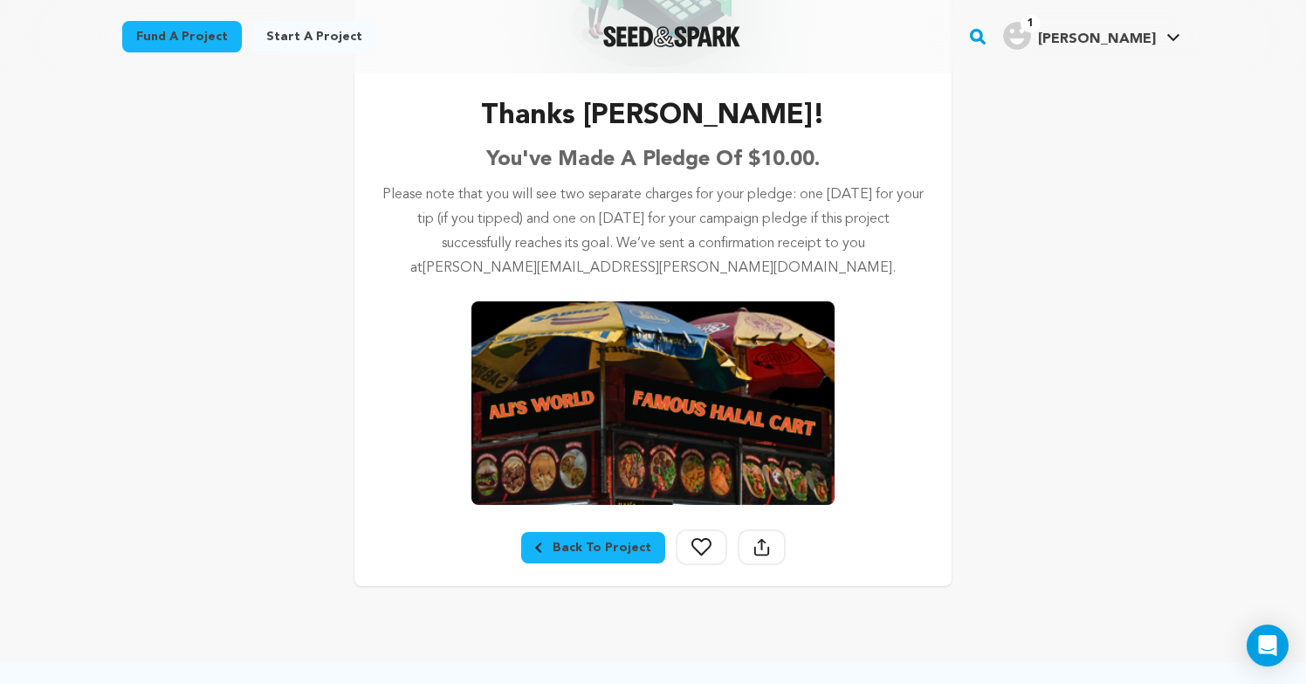
click at [638, 541] on div "Back To Project" at bounding box center [593, 547] width 116 height 17
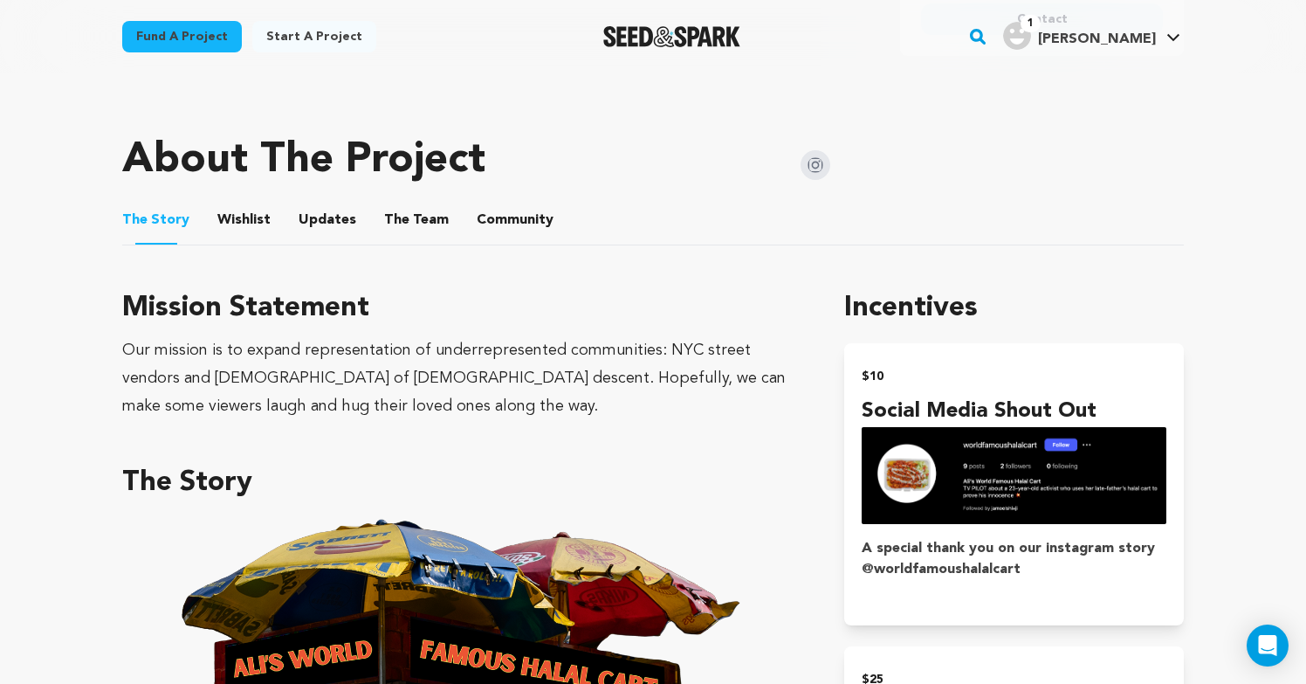
scroll to position [909, 0]
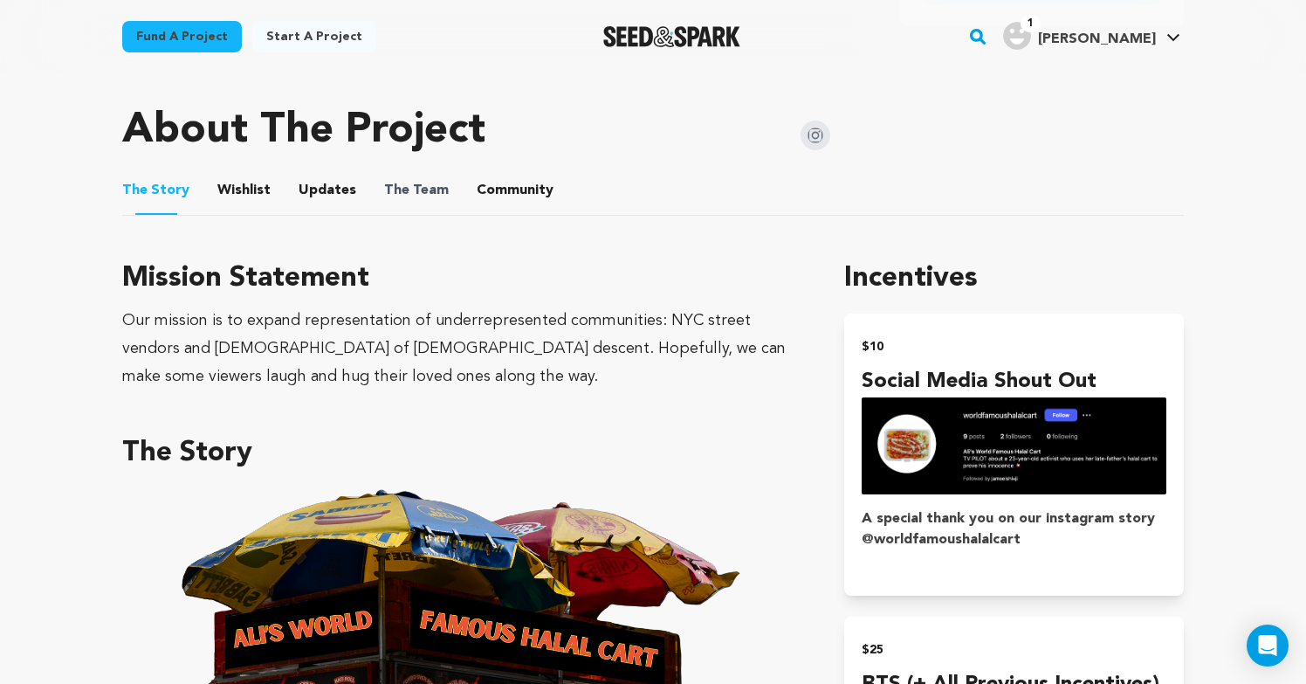
click at [429, 180] on span "The Team" at bounding box center [416, 190] width 65 height 21
click at [426, 173] on button "The Team" at bounding box center [417, 194] width 42 height 42
